Goal: Find specific page/section: Find specific page/section

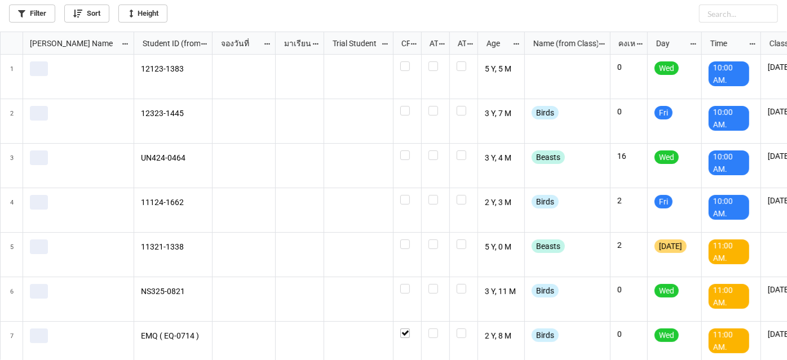
scroll to position [323, 781]
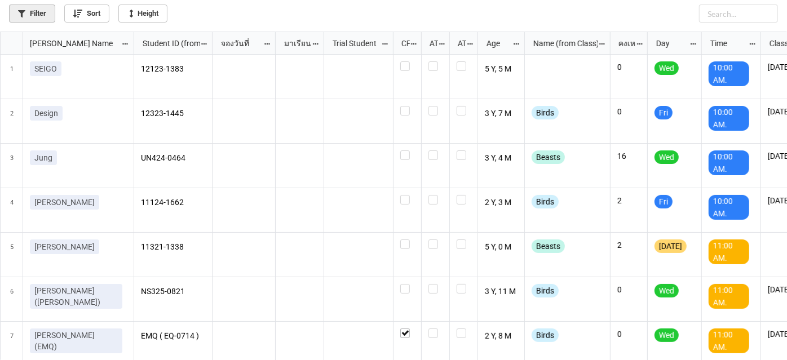
click at [45, 16] on link "Filter" at bounding box center [32, 14] width 46 height 18
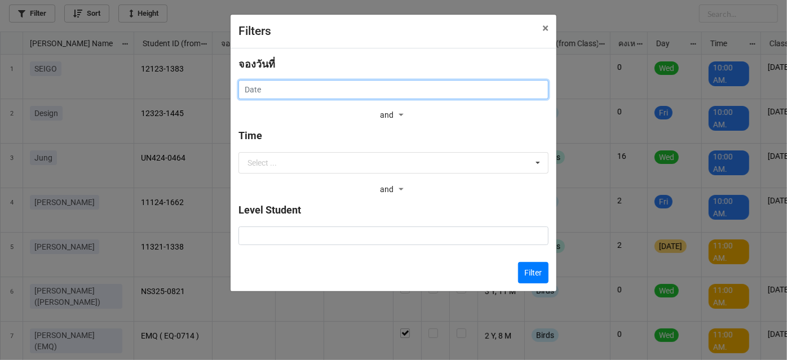
click at [456, 86] on input "text" at bounding box center [394, 89] width 310 height 19
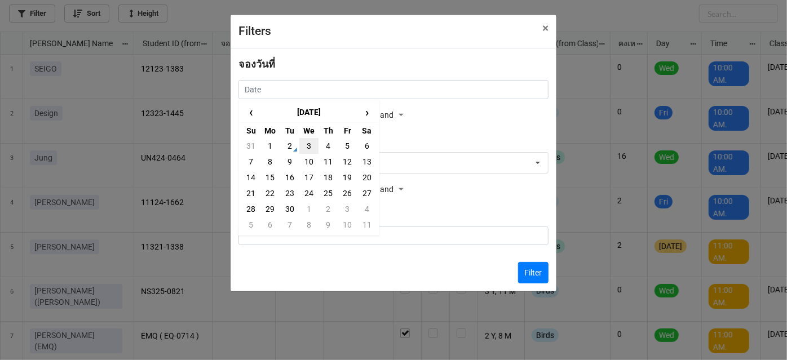
click at [303, 150] on td "3" at bounding box center [308, 146] width 19 height 16
type input "[DATE]"
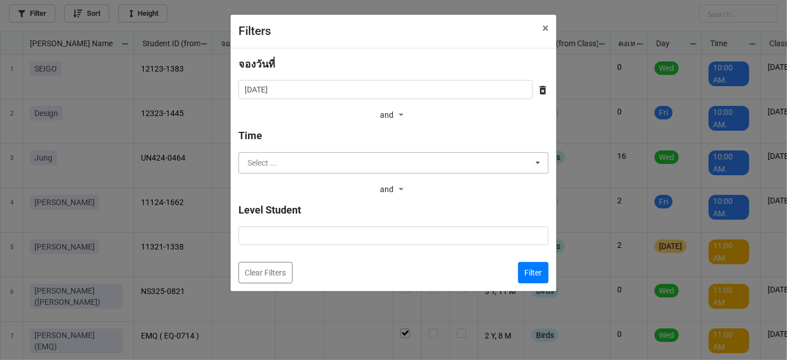
click at [320, 159] on input "text" at bounding box center [394, 163] width 309 height 20
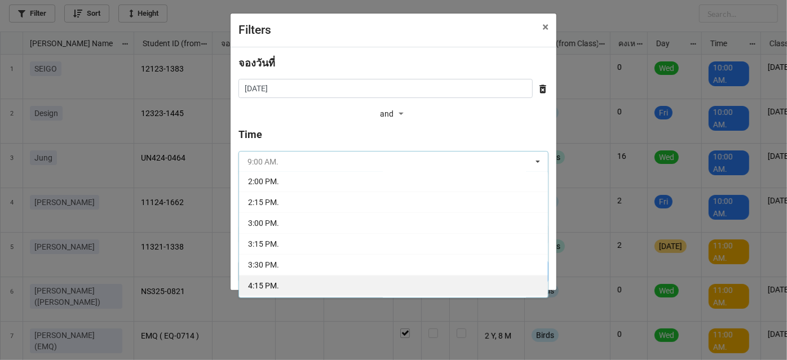
scroll to position [205, 0]
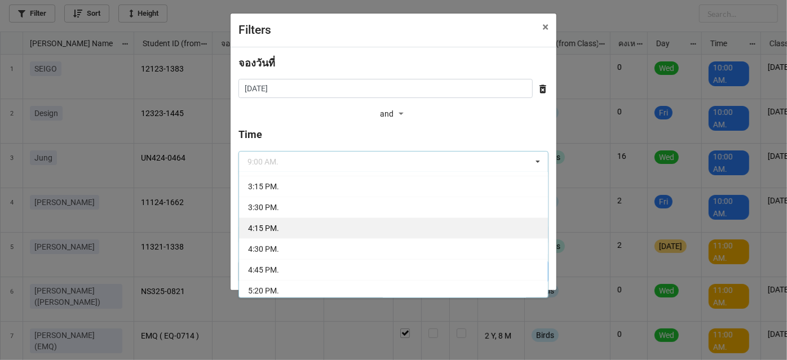
click at [321, 226] on div "4:15 PM." at bounding box center [393, 228] width 309 height 21
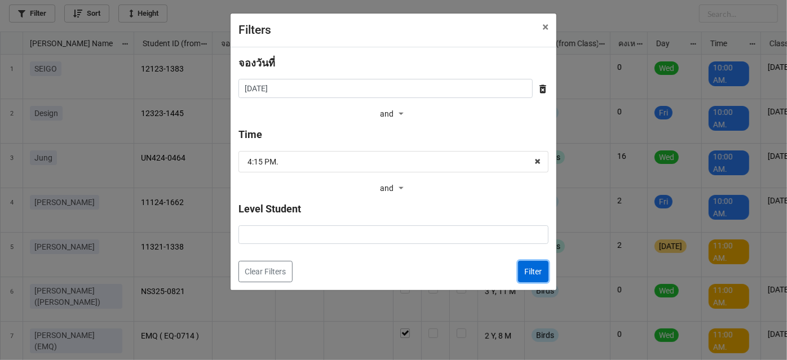
drag, startPoint x: 541, startPoint y: 268, endPoint x: 537, endPoint y: 275, distance: 7.8
click at [535, 274] on button "Filter" at bounding box center [533, 271] width 30 height 21
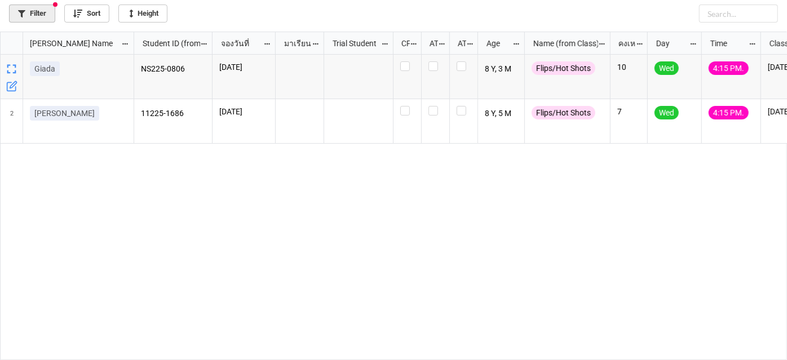
click at [34, 15] on link "Filter" at bounding box center [32, 14] width 46 height 18
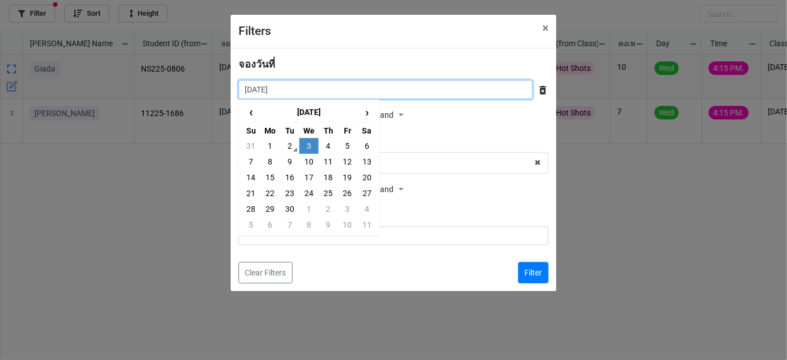
click at [378, 88] on input "[DATE]" at bounding box center [386, 89] width 294 height 19
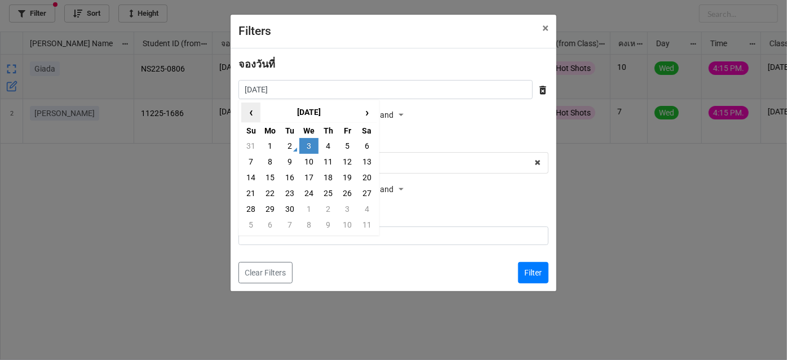
click at [253, 114] on span "‹" at bounding box center [251, 112] width 18 height 19
click at [310, 208] on td "27" at bounding box center [308, 209] width 19 height 16
type input "[DATE]"
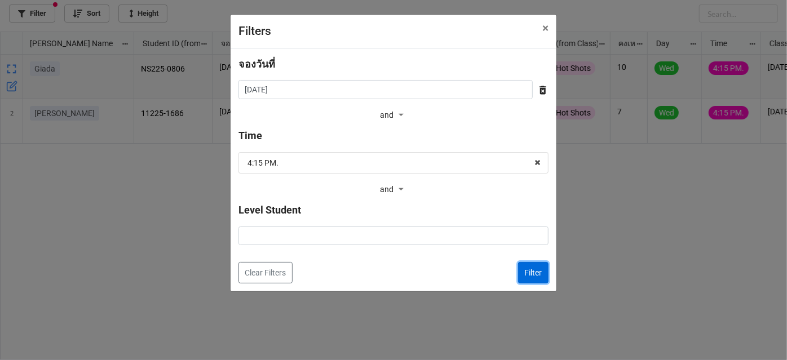
click at [538, 273] on button "Filter" at bounding box center [533, 272] width 30 height 21
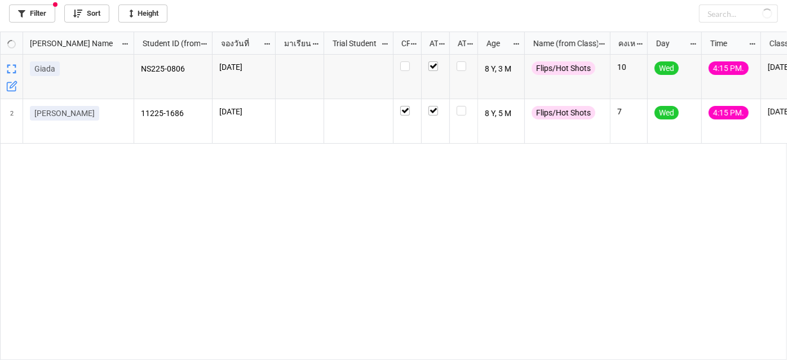
checkbox input "true"
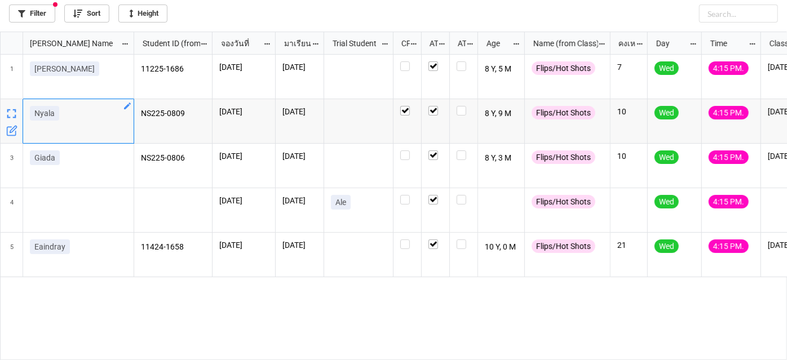
drag, startPoint x: 76, startPoint y: 116, endPoint x: 0, endPoint y: 120, distance: 76.2
click at [0, 120] on div "[PERSON_NAME] Name Student ID (from Nick Name) จองวันที่ มาเรียน Trial Student …" at bounding box center [393, 196] width 787 height 329
click at [83, 127] on div "Nyala" at bounding box center [78, 121] width 111 height 45
click at [76, 127] on div "Nyala" at bounding box center [78, 121] width 111 height 45
drag, startPoint x: 64, startPoint y: 117, endPoint x: 30, endPoint y: 118, distance: 33.9
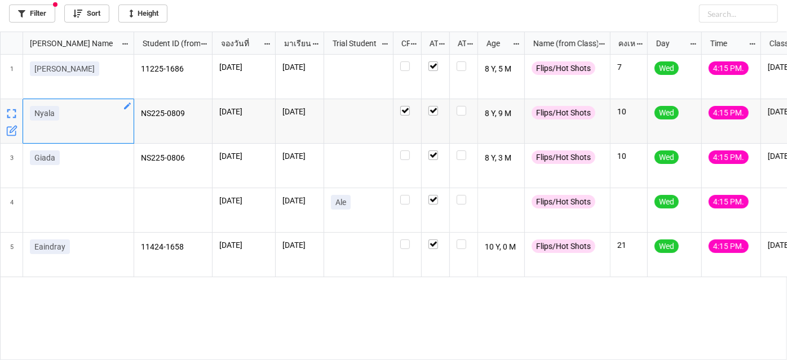
click at [30, 118] on div "Nyala" at bounding box center [78, 115] width 97 height 19
copy p "Nyala"
click at [38, 12] on link "Filter" at bounding box center [32, 14] width 46 height 18
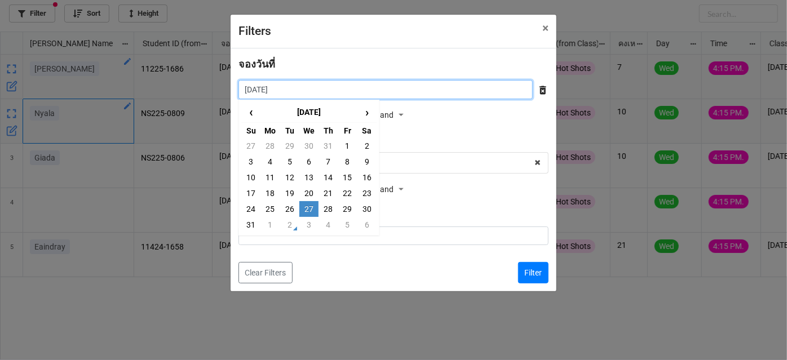
click at [439, 87] on input "[DATE]" at bounding box center [386, 89] width 294 height 19
click at [308, 224] on td "3" at bounding box center [308, 225] width 19 height 16
type input "[DATE]"
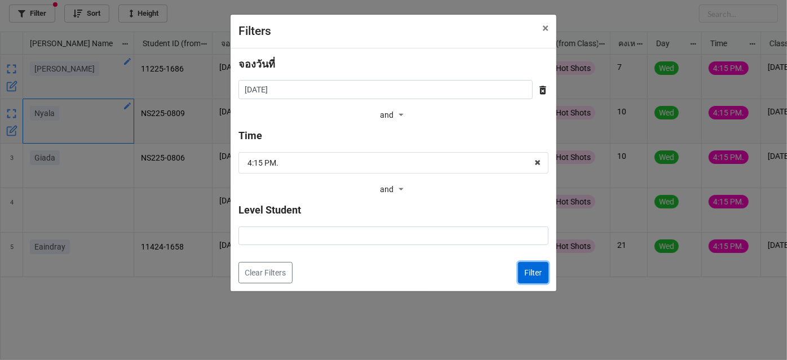
click at [534, 277] on button "Filter" at bounding box center [533, 272] width 30 height 21
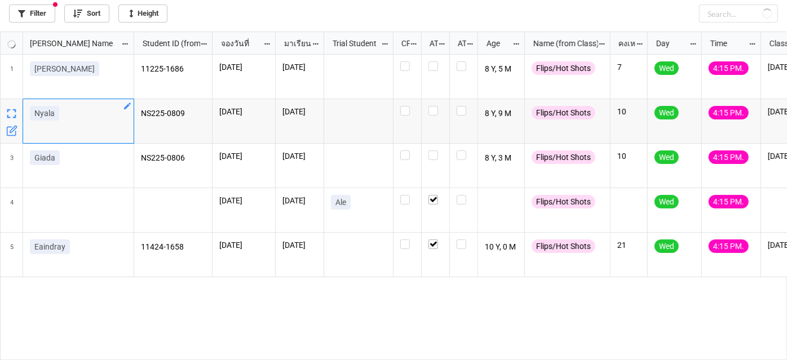
checkbox input "false"
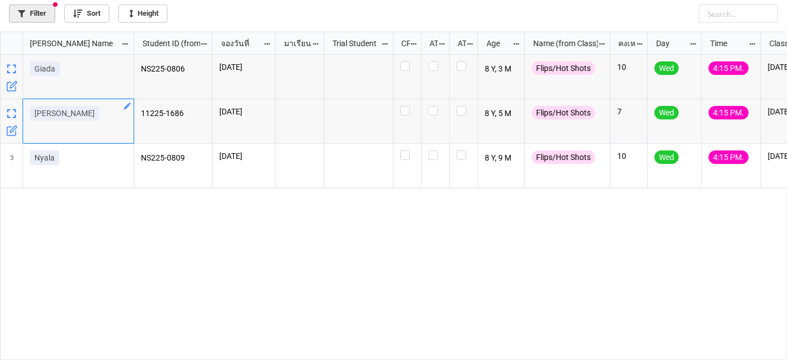
click at [42, 14] on link "Filter" at bounding box center [32, 14] width 46 height 18
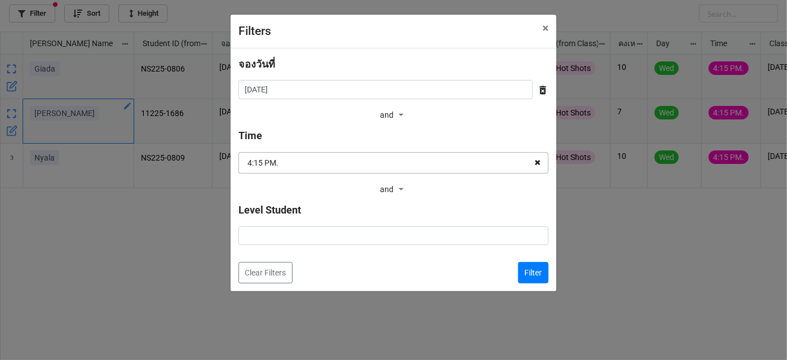
click at [533, 164] on icon at bounding box center [537, 163] width 17 height 21
click at [525, 273] on button "Filter" at bounding box center [533, 272] width 30 height 21
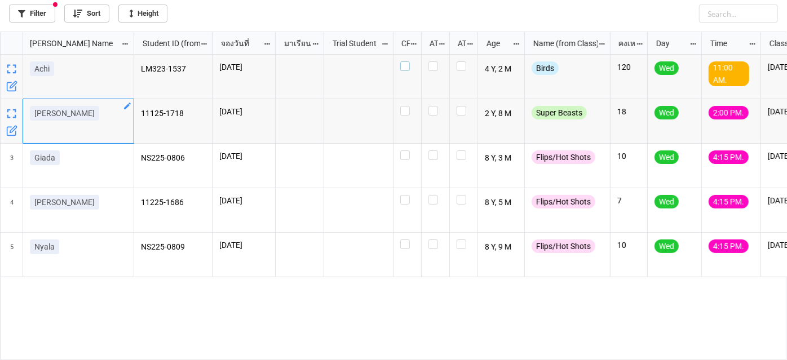
click at [407, 61] on label "grid" at bounding box center [407, 61] width 14 height 0
